Goal: Task Accomplishment & Management: Manage account settings

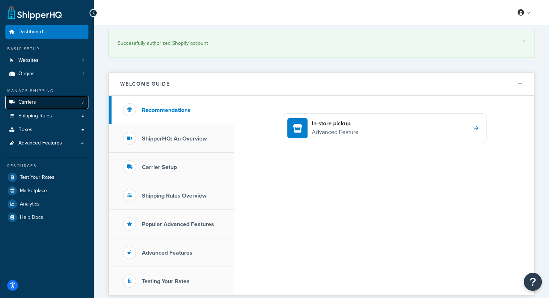
click at [37, 101] on link "Carriers 7" at bounding box center [46, 102] width 83 height 13
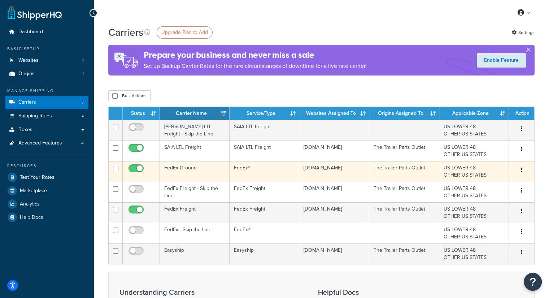
click at [183, 170] on td "FedEx Ground" at bounding box center [195, 171] width 70 height 21
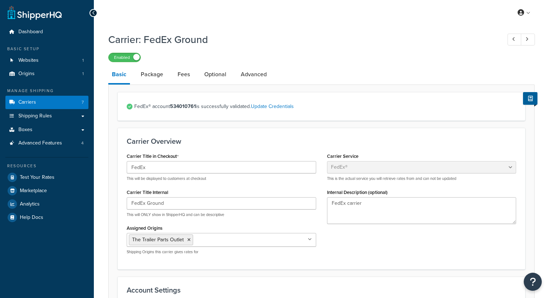
select select "fedEx"
select select "REGULAR_PICKUP"
select select "YOUR_PACKAGING"
click at [273, 109] on link "Update Credentials" at bounding box center [272, 106] width 43 height 8
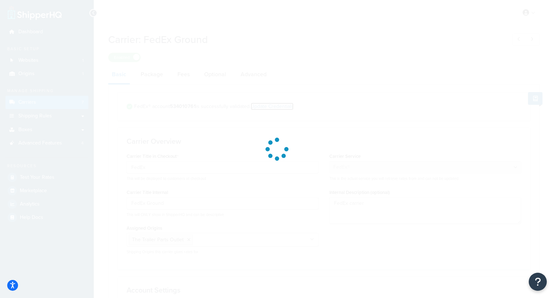
select select "US"
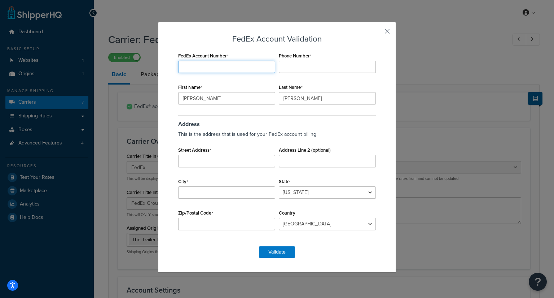
click at [242, 61] on input "FedEx Account Number" at bounding box center [226, 67] width 97 height 12
click at [378, 33] on button "button" at bounding box center [377, 34] width 2 height 2
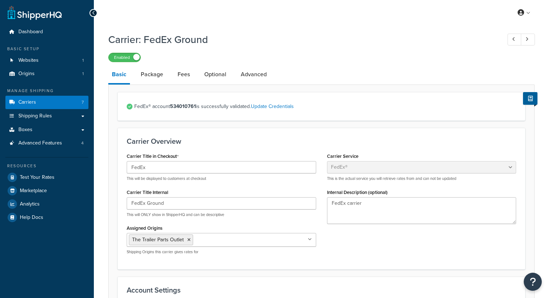
select select "fedEx"
select select "REGULAR_PICKUP"
select select "YOUR_PACKAGING"
click at [269, 104] on link "Update Credentials" at bounding box center [272, 106] width 43 height 8
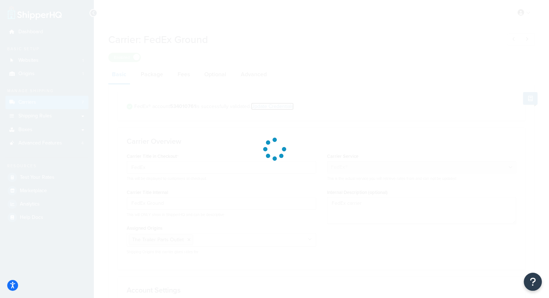
select select "US"
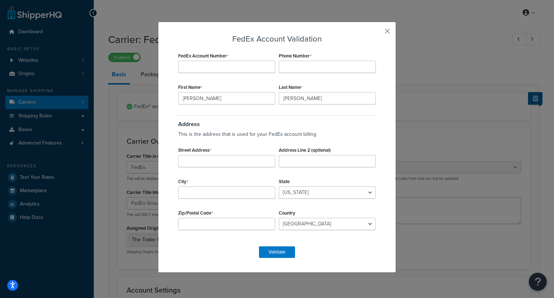
click at [378, 33] on button "button" at bounding box center [377, 34] width 2 height 2
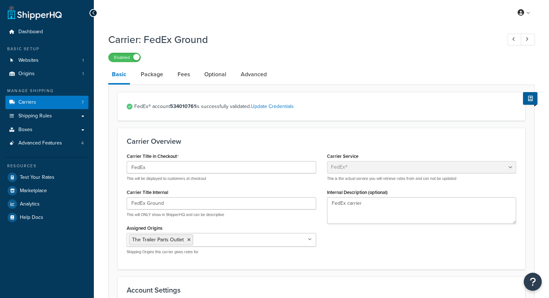
select select "fedEx"
select select "REGULAR_PICKUP"
select select "YOUR_PACKAGING"
click at [47, 34] on link "Dashboard" at bounding box center [46, 31] width 83 height 13
